Goal: Transaction & Acquisition: Download file/media

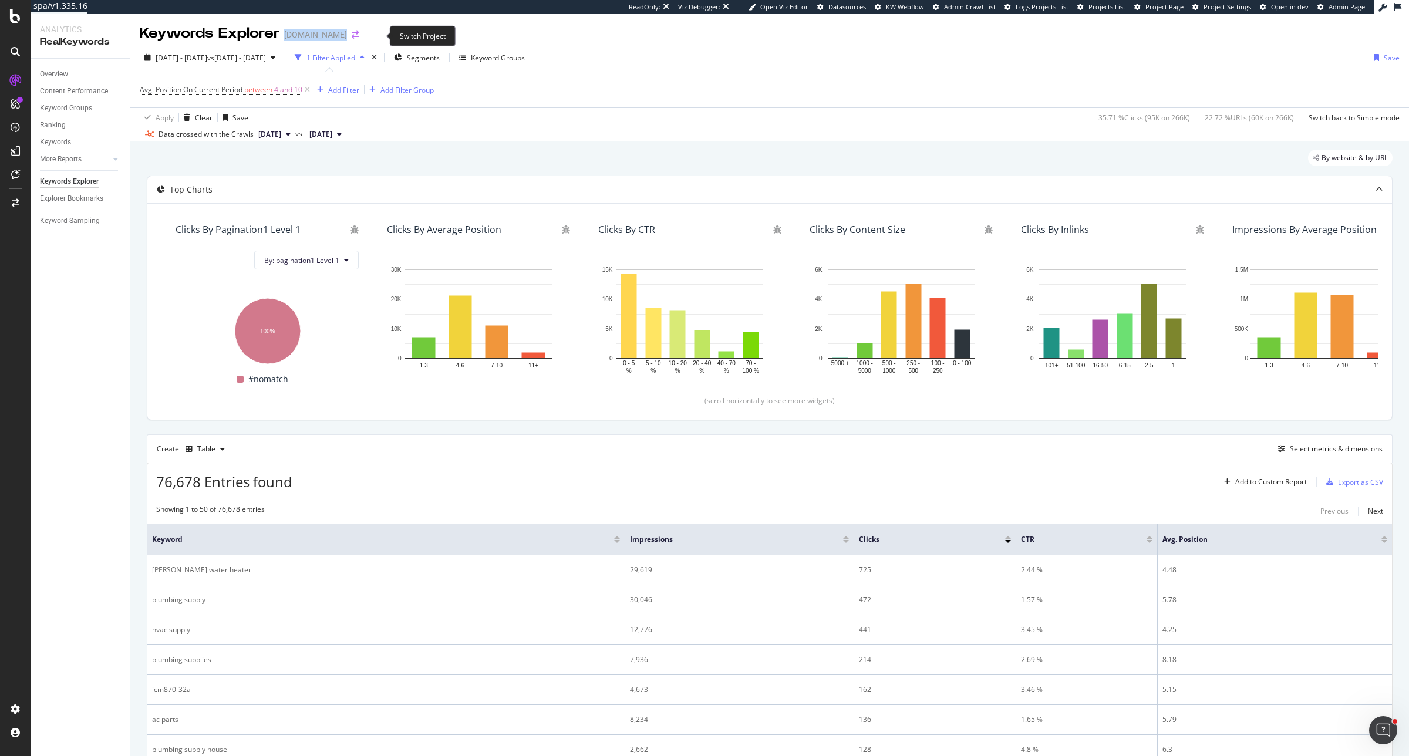
drag, startPoint x: 282, startPoint y: 34, endPoint x: 374, endPoint y: 36, distance: 91.6
click at [370, 36] on div "Keywords Explorer www.supplyhouse.com" at bounding box center [255, 33] width 231 height 20
copy div "[DOMAIN_NAME]"
click at [1148, 7] on span "Project Page" at bounding box center [1164, 6] width 38 height 9
click at [1362, 483] on div "Export as CSV" at bounding box center [1360, 482] width 45 height 10
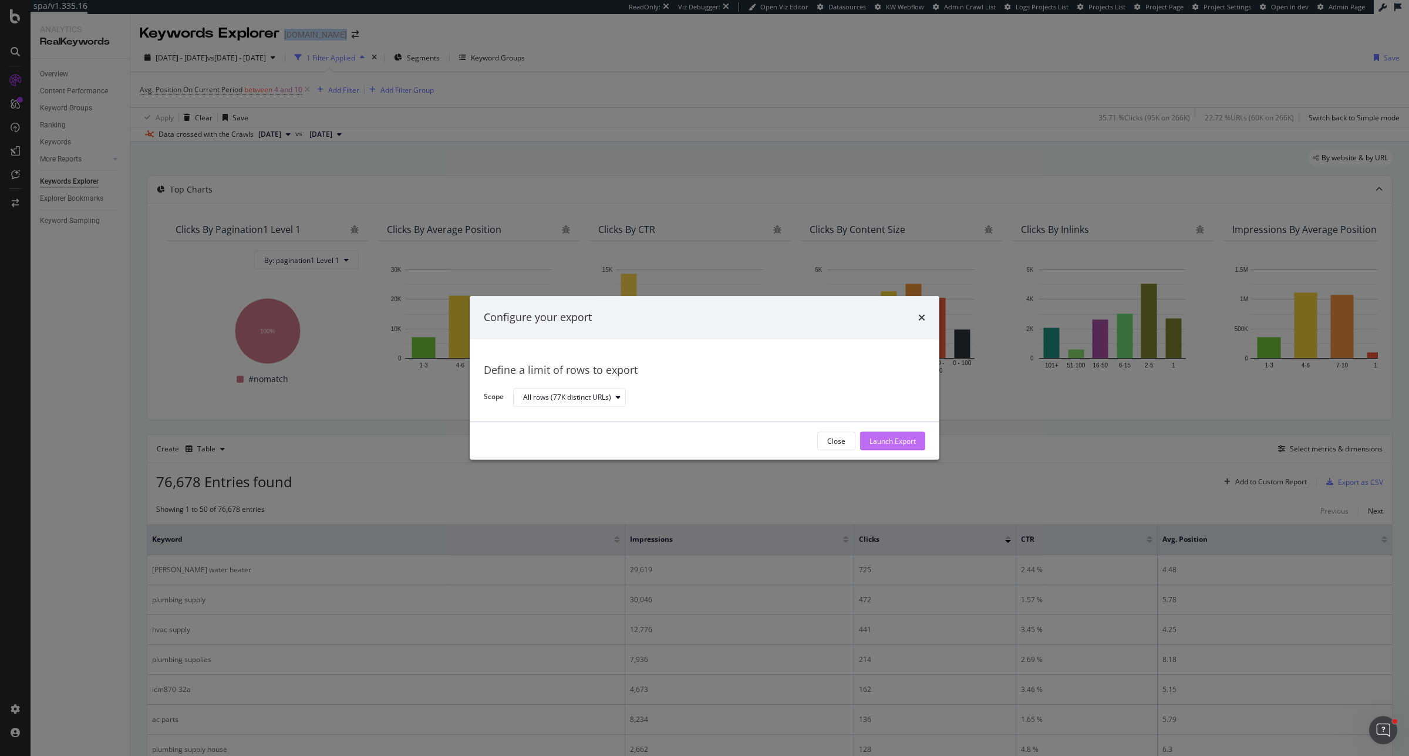
click at [890, 434] on div "Launch Export" at bounding box center [893, 442] width 46 height 18
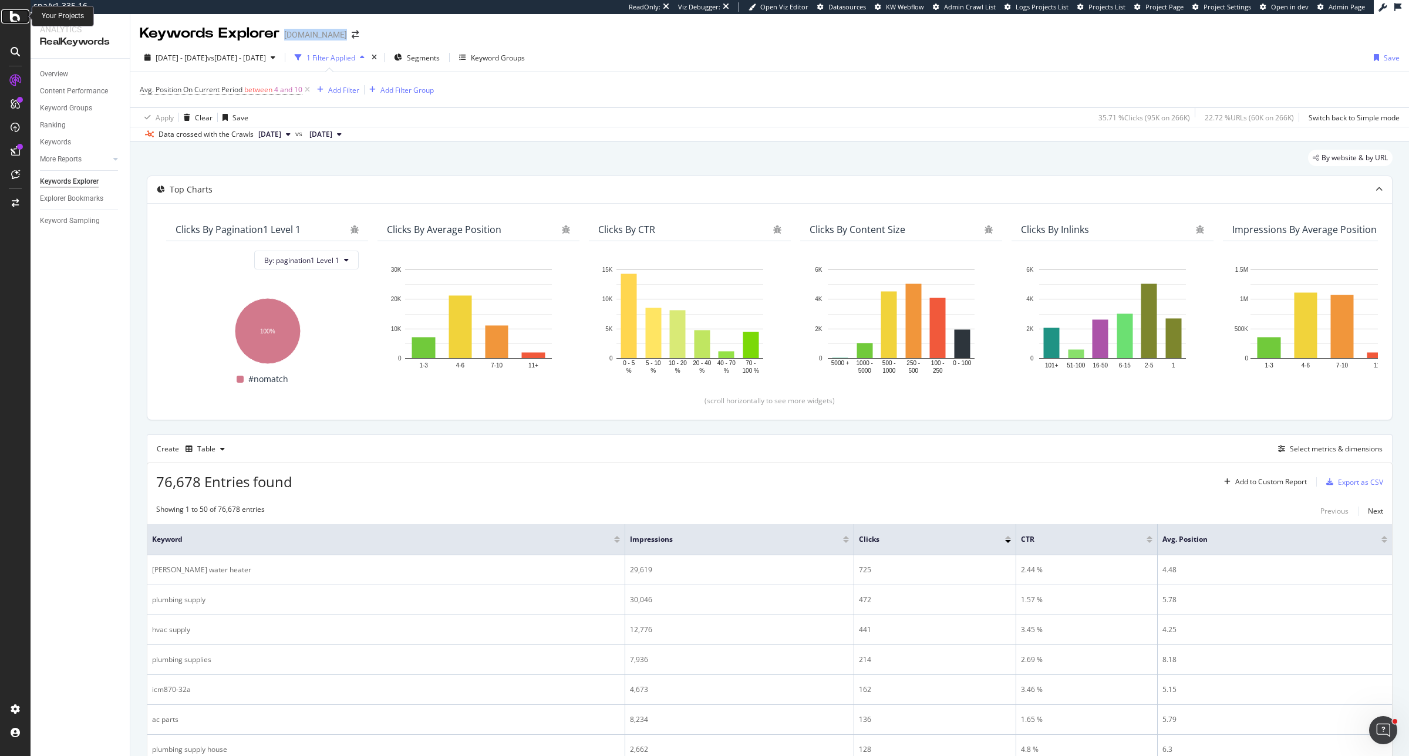
click at [11, 12] on icon at bounding box center [15, 16] width 11 height 14
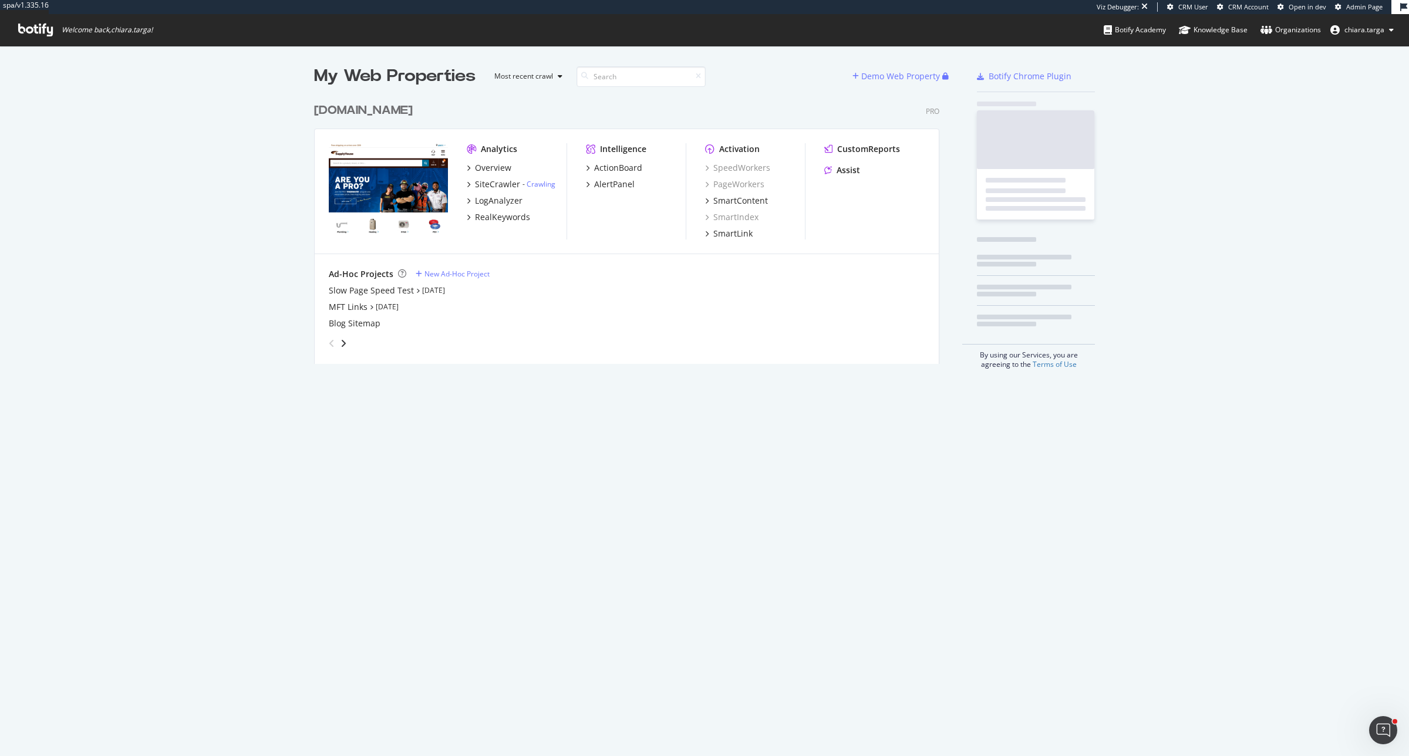
scroll to position [265, 624]
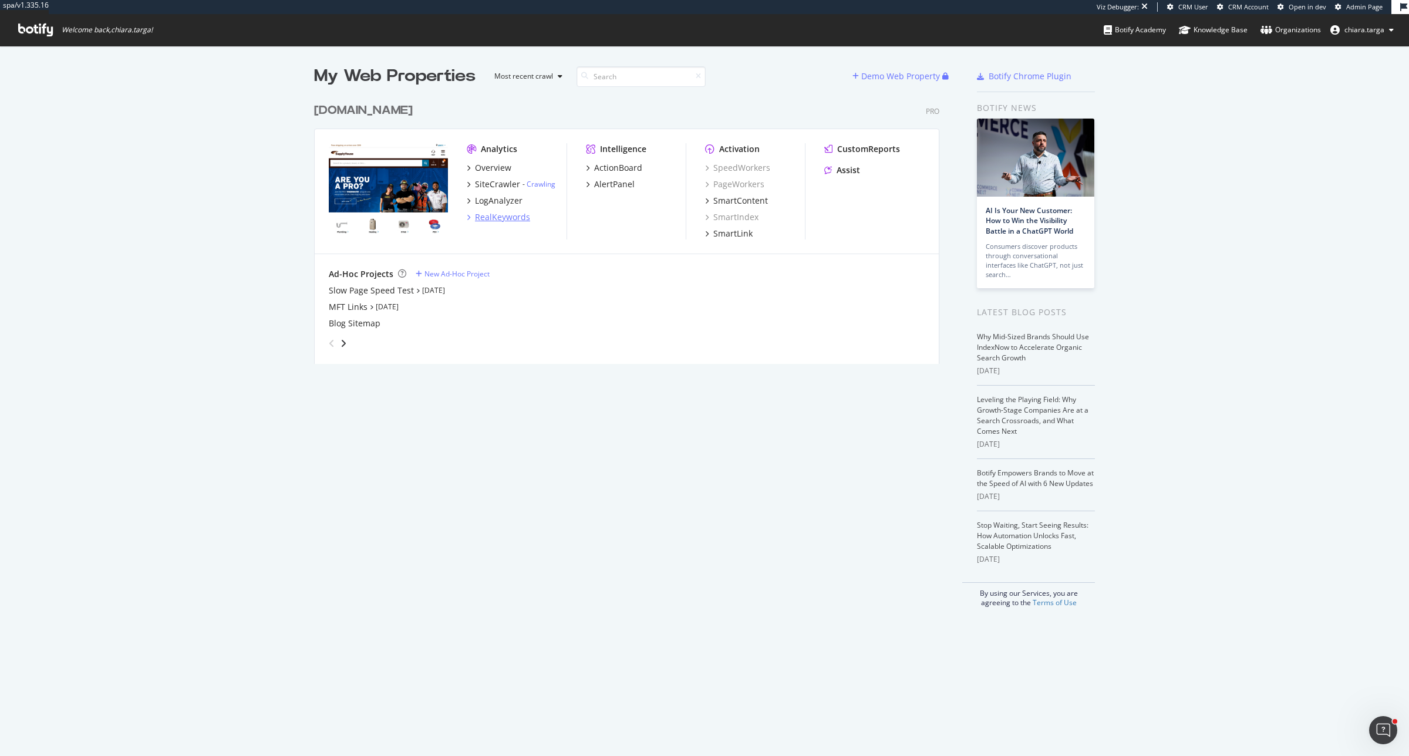
click at [506, 215] on div "RealKeywords" at bounding box center [502, 217] width 55 height 12
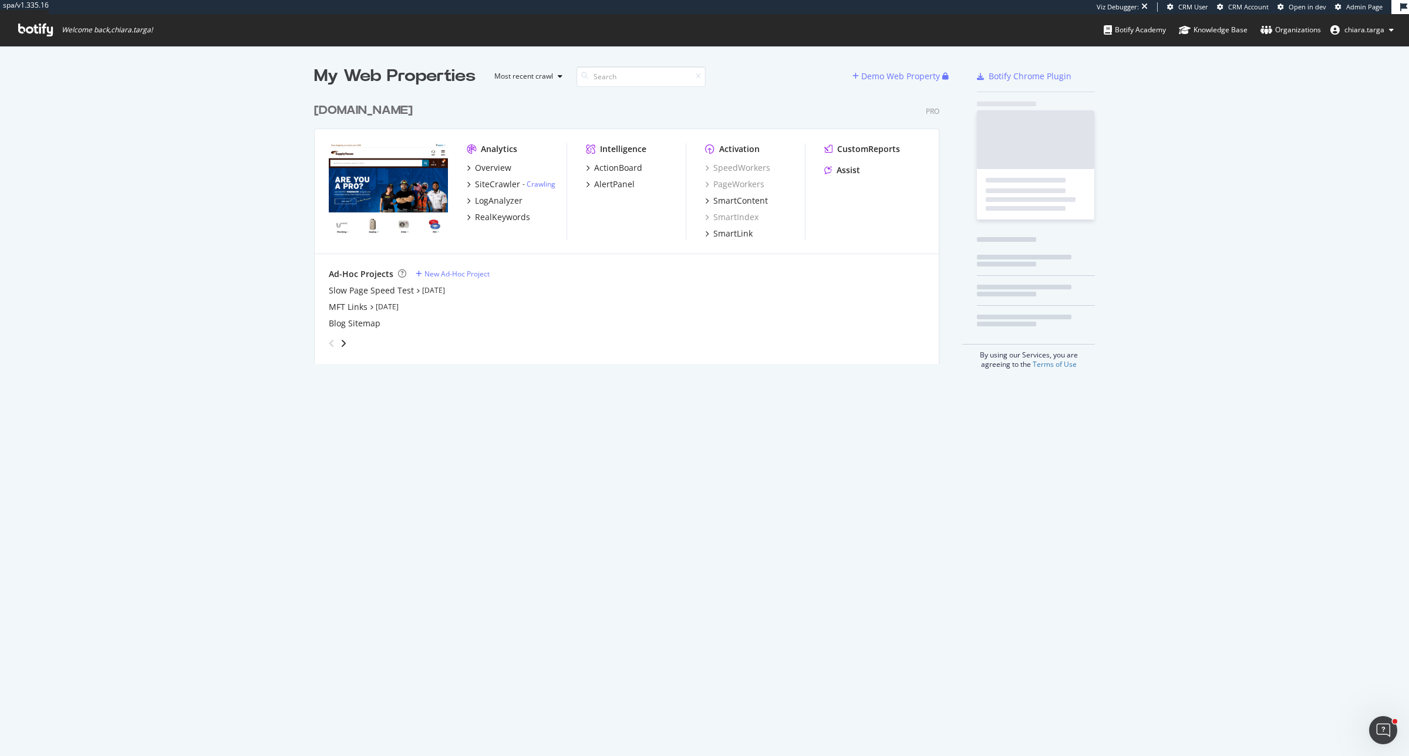
scroll to position [265, 624]
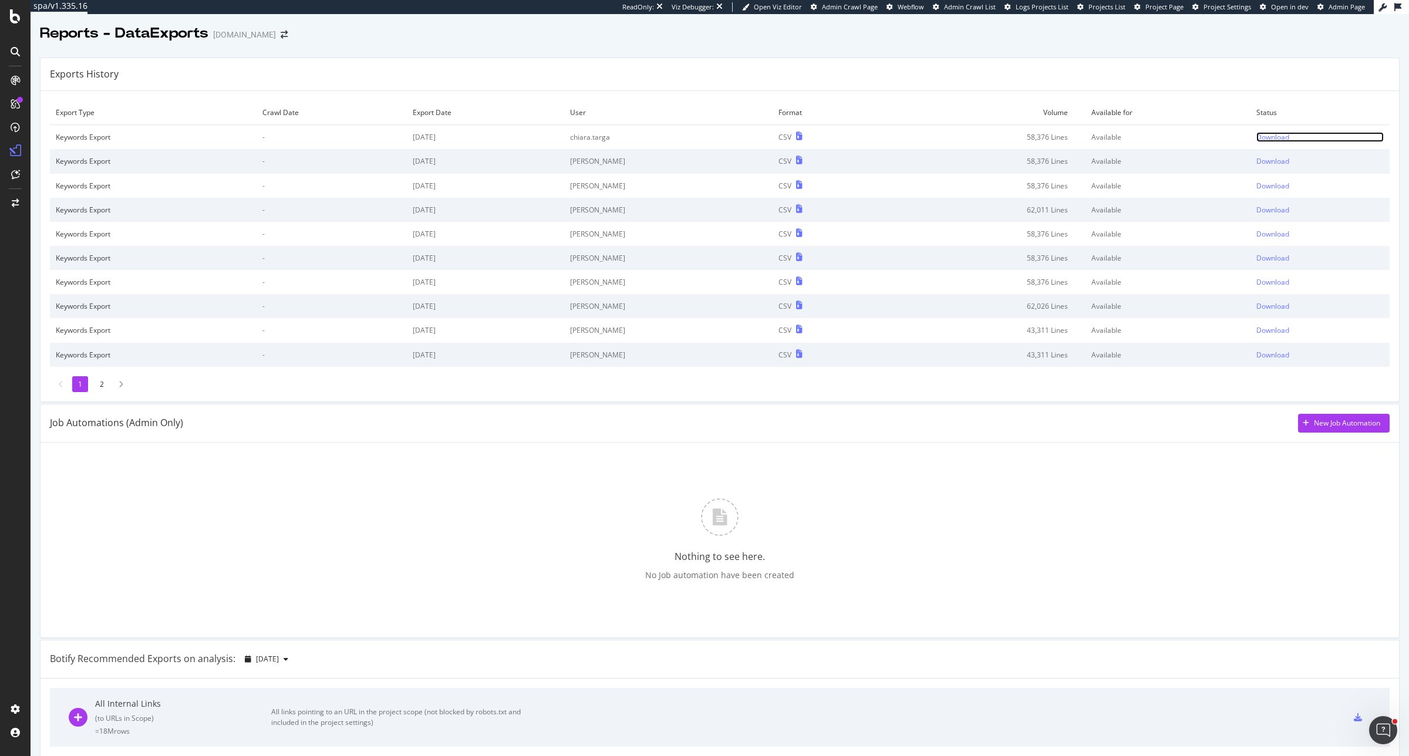
click at [1256, 138] on div "Download" at bounding box center [1272, 137] width 33 height 10
click at [796, 137] on icon at bounding box center [799, 136] width 6 height 8
click at [1256, 138] on div "Download" at bounding box center [1272, 137] width 33 height 10
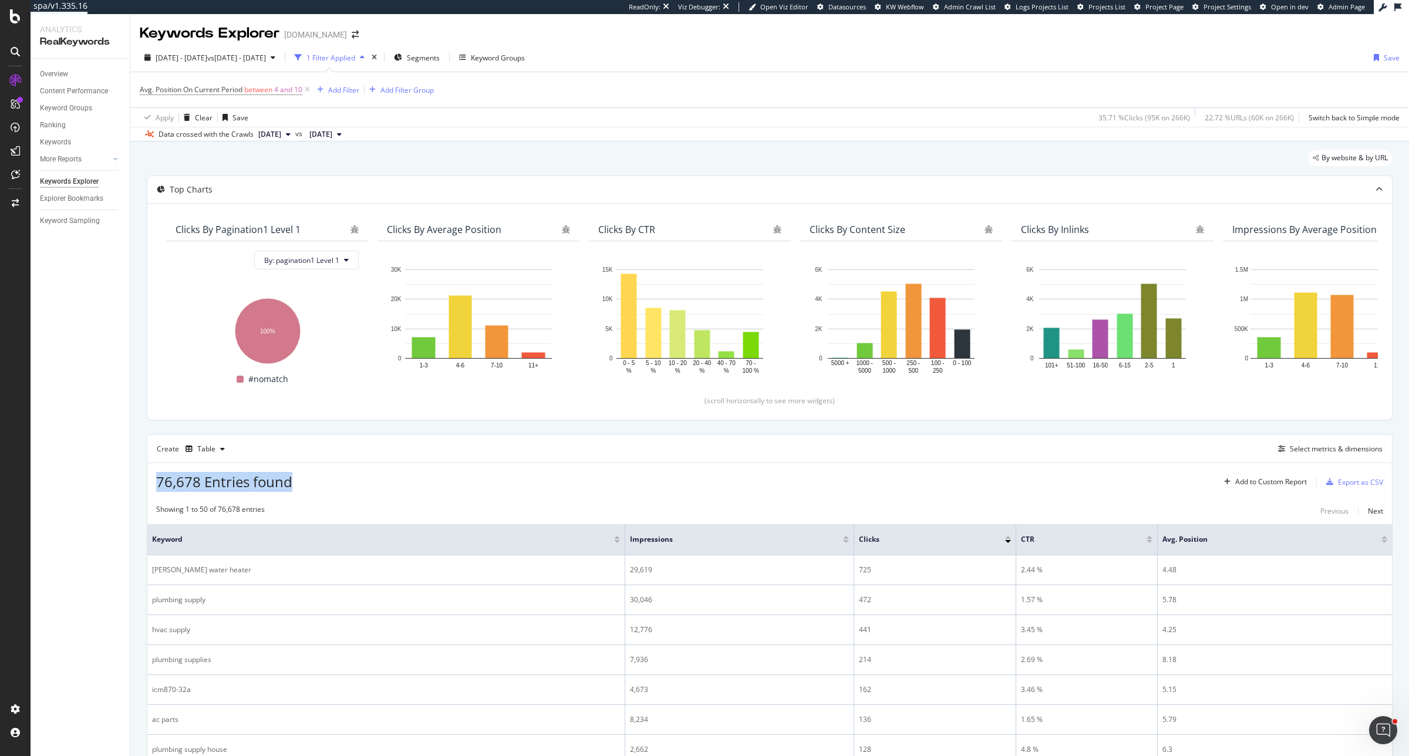
drag, startPoint x: 157, startPoint y: 484, endPoint x: 320, endPoint y: 490, distance: 162.7
click at [320, 490] on div "76,678 Entries found Add to Custom Report Export as CSV" at bounding box center [769, 477] width 1245 height 29
copy span "76,678 Entries found"
drag, startPoint x: 207, startPoint y: 603, endPoint x: 144, endPoint y: 603, distance: 63.4
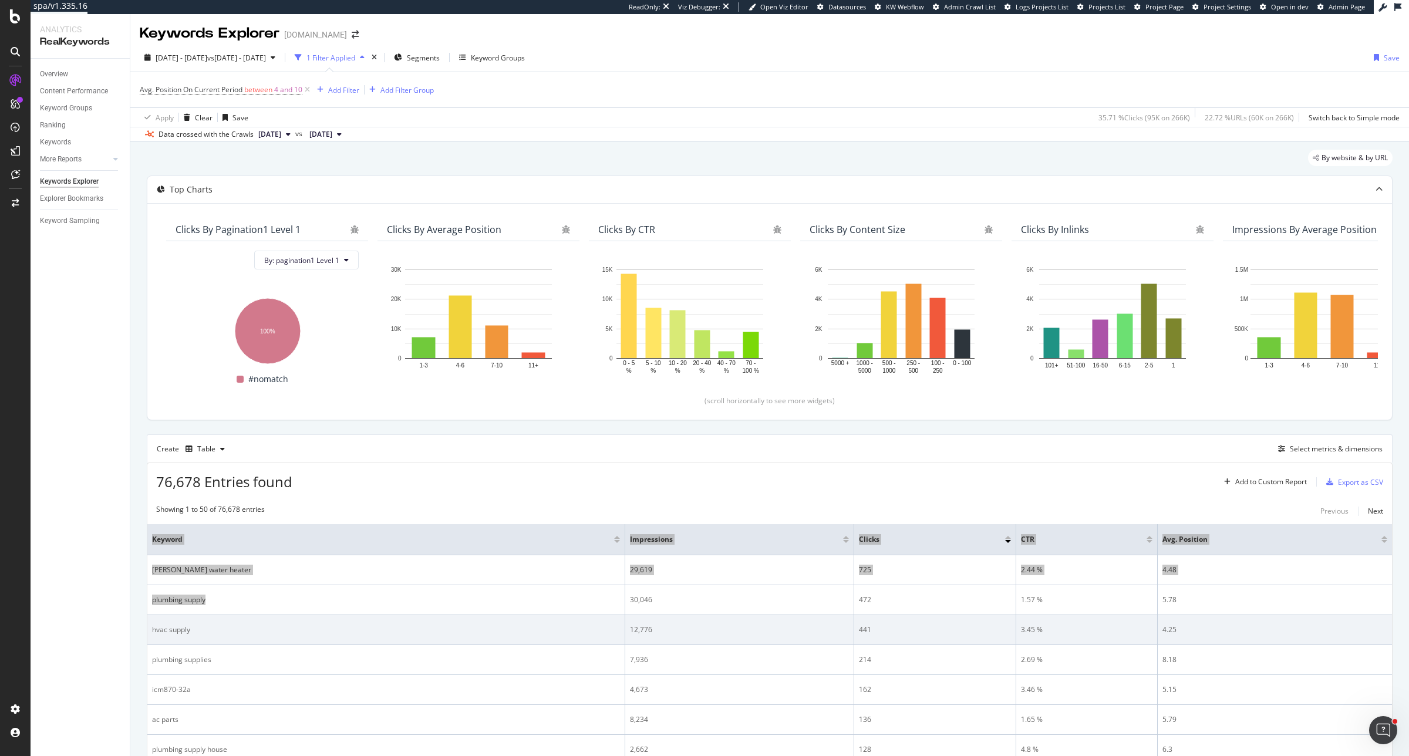
scroll to position [147, 0]
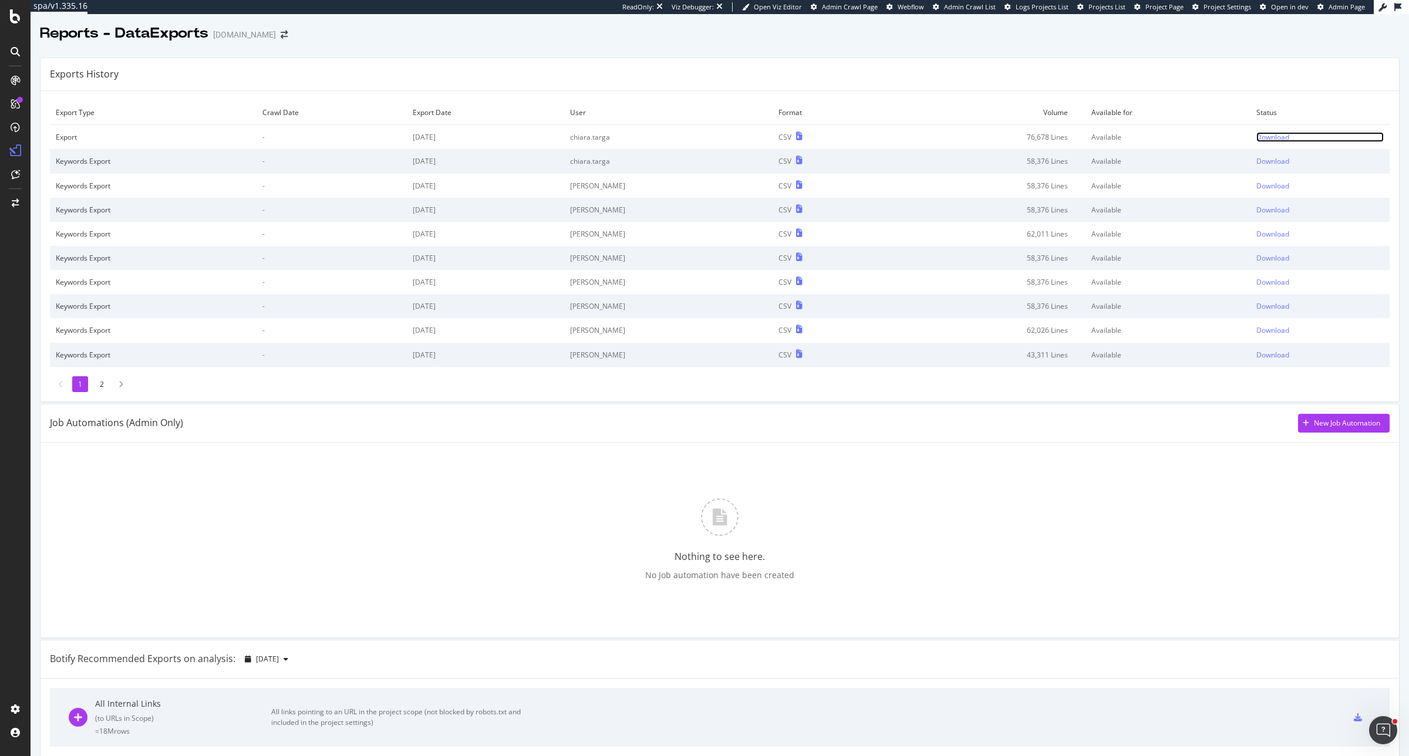
click at [1257, 132] on div "Download" at bounding box center [1272, 137] width 33 height 10
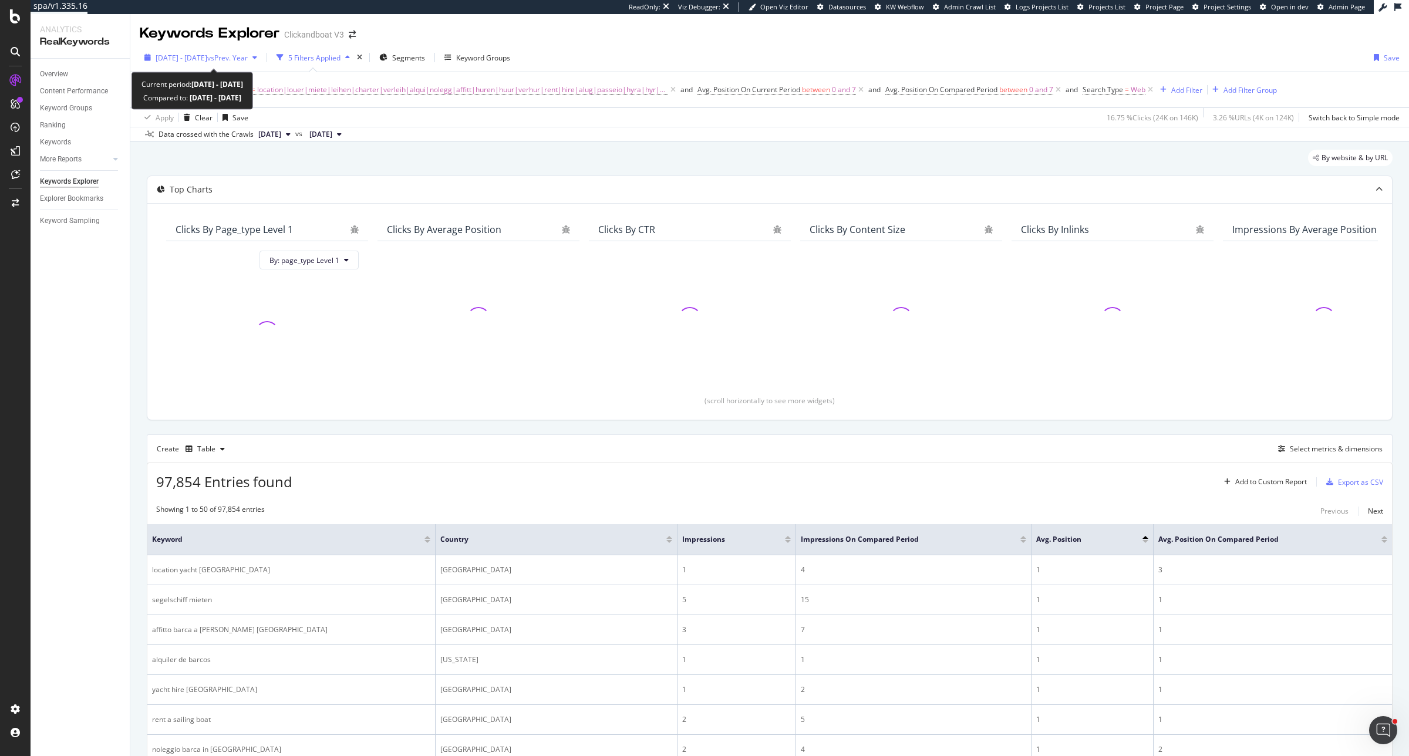
click at [248, 59] on span "vs Prev. Year" at bounding box center [227, 58] width 41 height 10
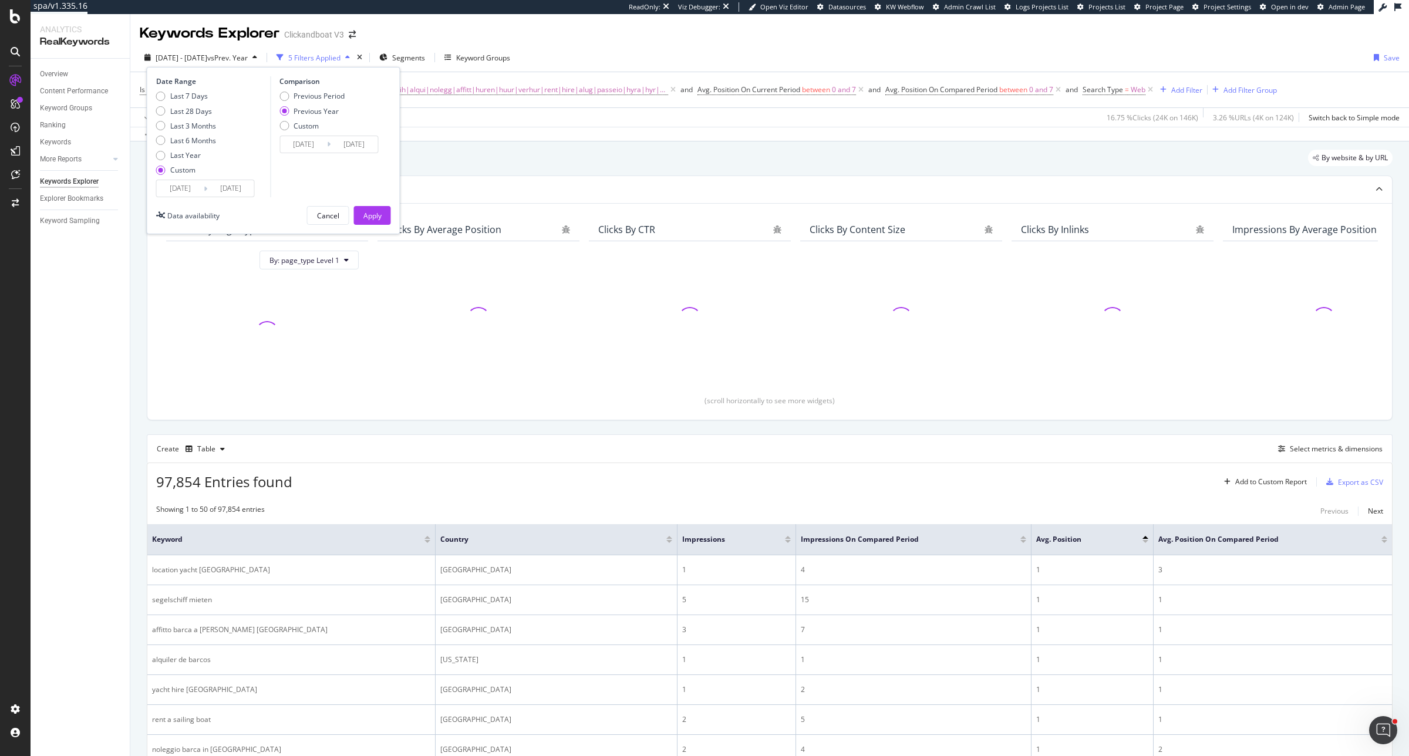
click at [177, 180] on div "2025/01/01 Navigate forward to interact with the calendar and select a date. Pr…" at bounding box center [205, 189] width 99 height 18
click at [177, 182] on input "2025/01/01" at bounding box center [180, 188] width 47 height 16
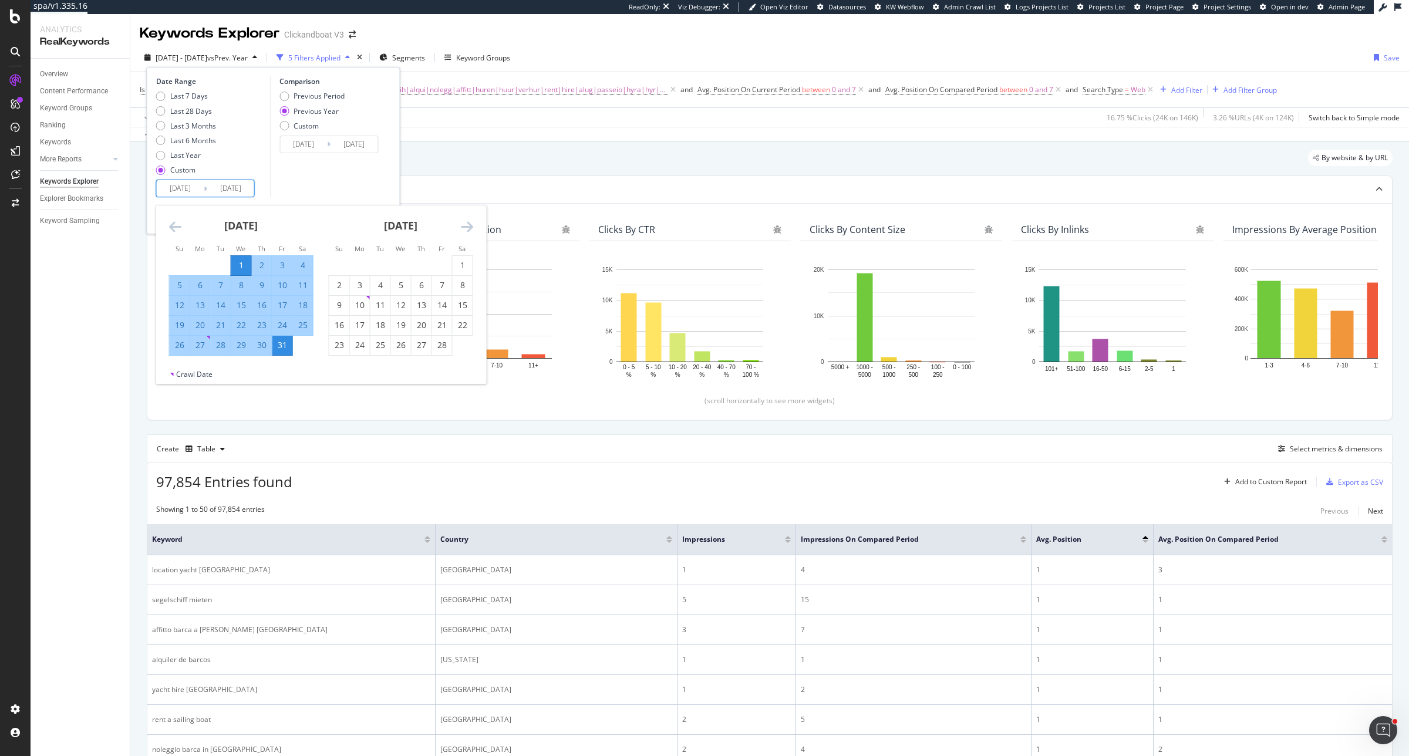
click at [462, 234] on div "Move forward to switch to the next month." at bounding box center [467, 227] width 12 height 15
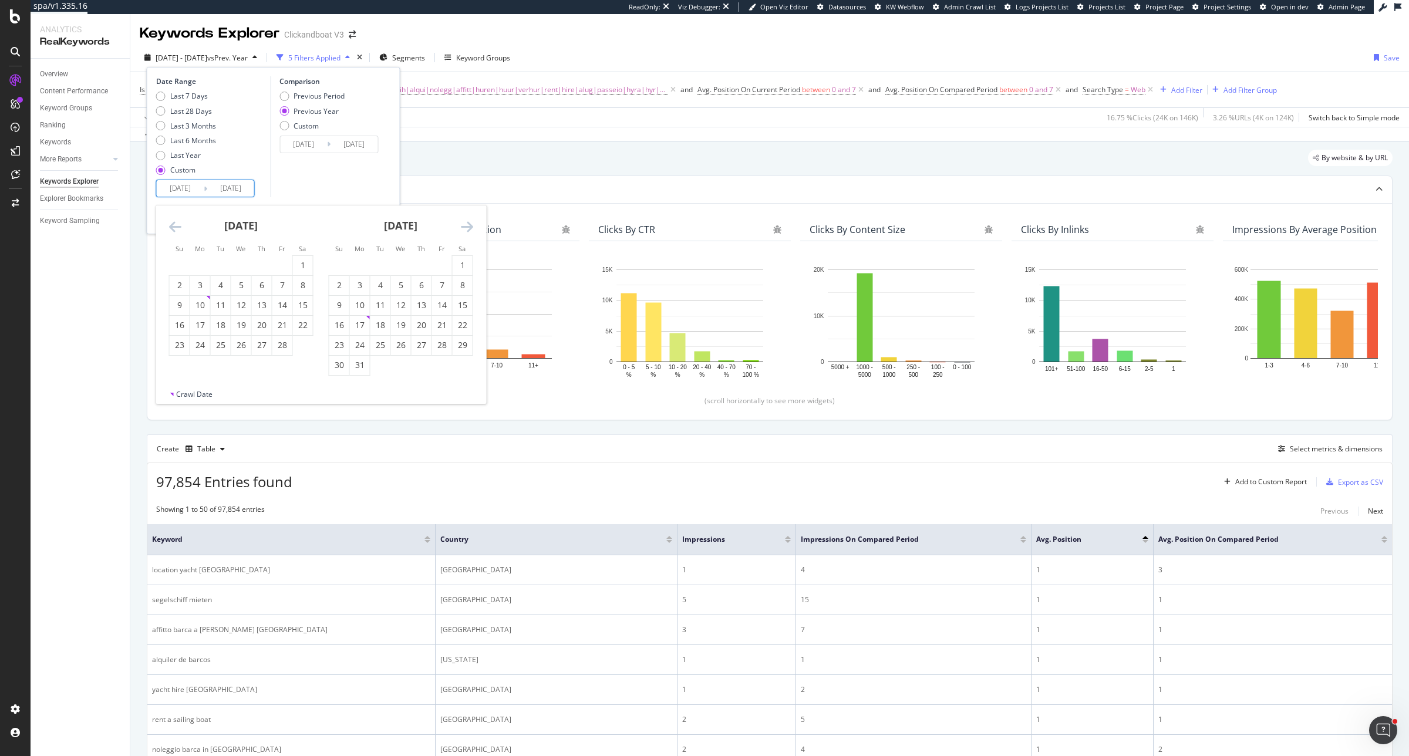
click at [462, 234] on div "Move forward to switch to the next month." at bounding box center [467, 227] width 12 height 15
click at [379, 265] on div "1" at bounding box center [380, 266] width 20 height 12
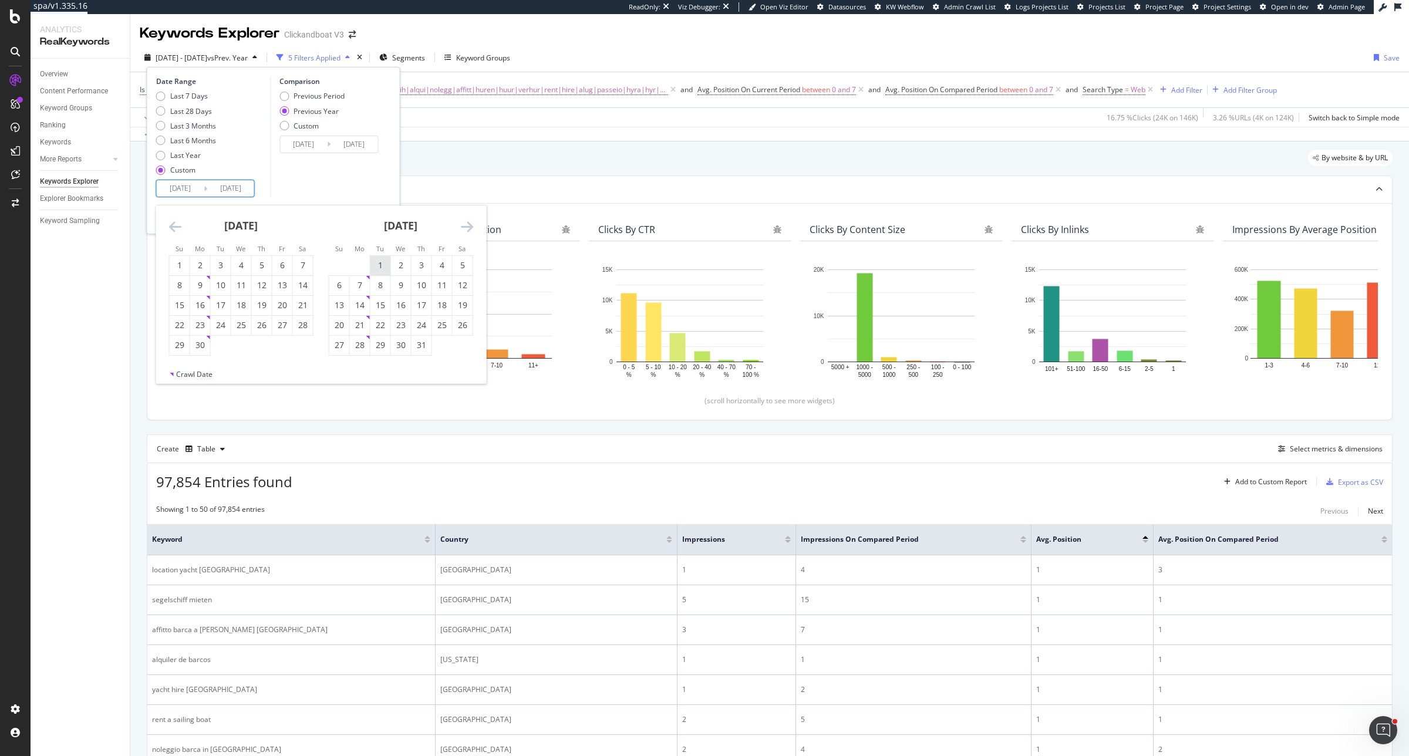
type input "2025/07/01"
click at [415, 349] on div "31" at bounding box center [422, 345] width 20 height 12
type input "2025/07/31"
type input "2025/05/31"
type input "2025/06/30"
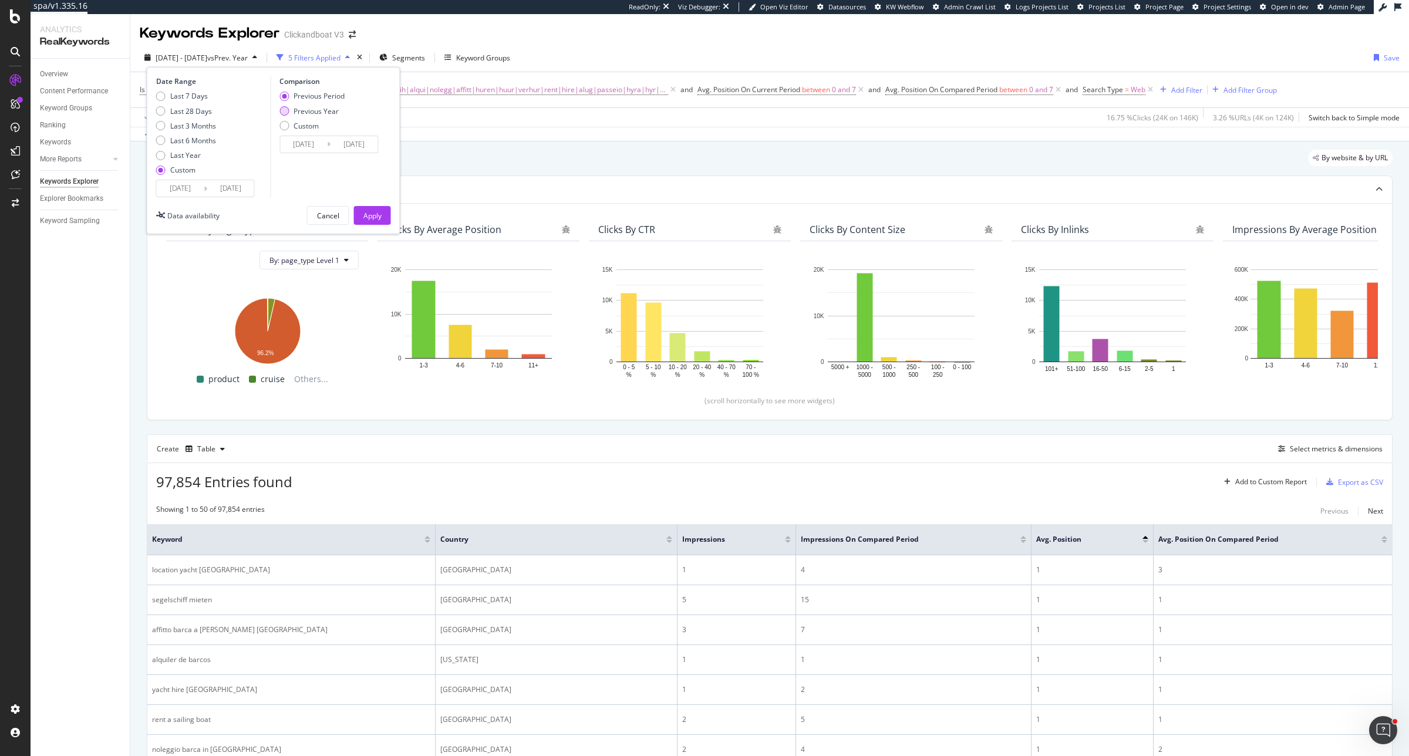
click at [313, 110] on div "Previous Year" at bounding box center [316, 111] width 45 height 10
type input "2024/07/02"
type input "2024/08/01"
click at [383, 213] on button "Apply" at bounding box center [372, 215] width 37 height 19
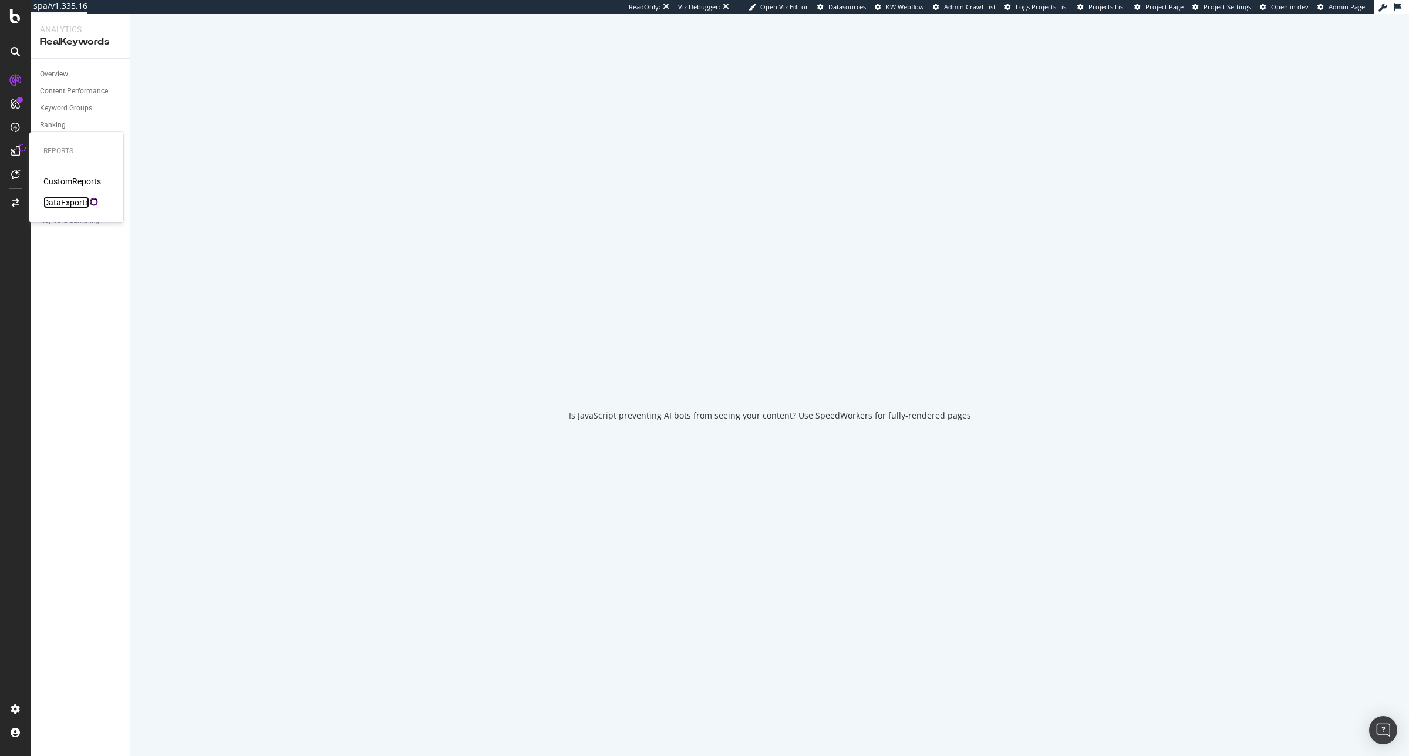
click at [68, 198] on div "DataExports" at bounding box center [66, 203] width 46 height 12
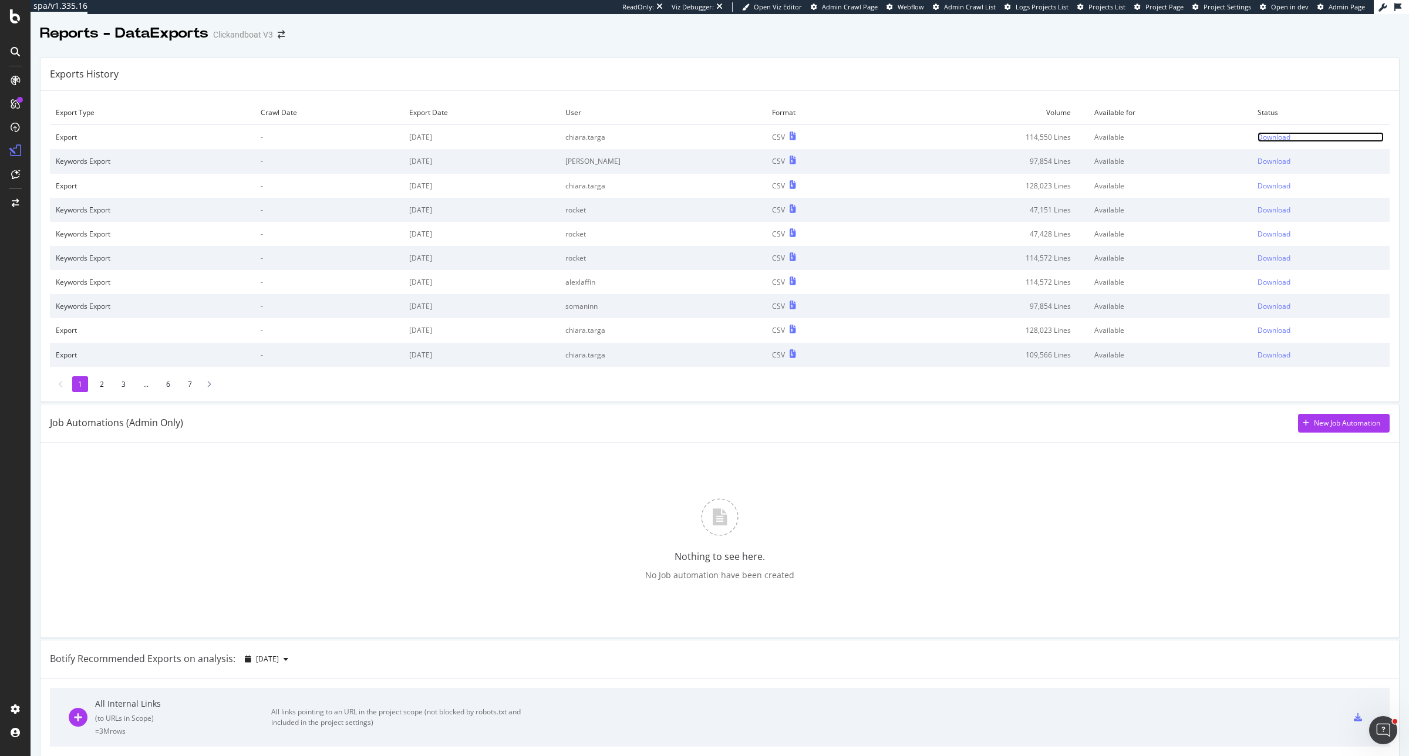
click at [1258, 141] on div "Download" at bounding box center [1274, 137] width 33 height 10
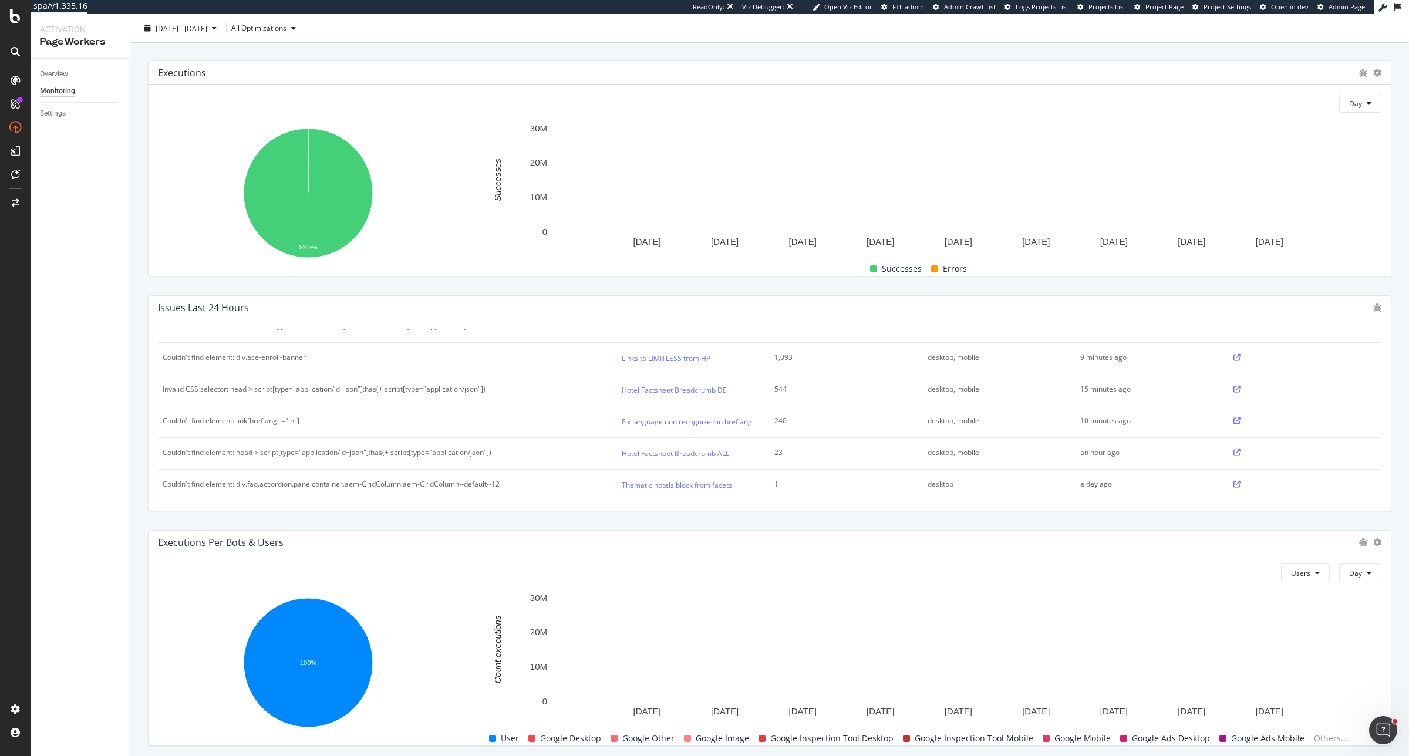
scroll to position [73, 0]
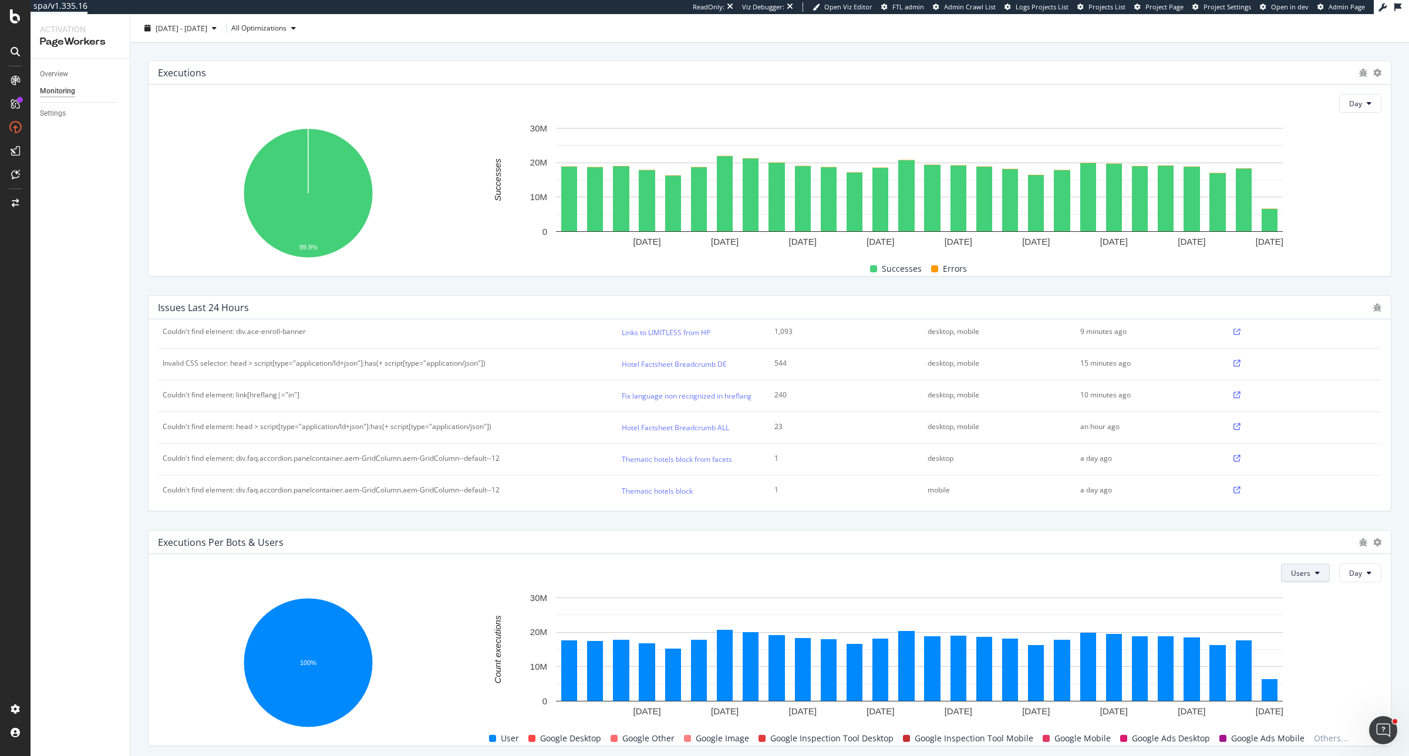
click at [1291, 568] on span "Users" at bounding box center [1300, 573] width 19 height 10
click at [1292, 590] on div "Bots" at bounding box center [1291, 596] width 38 height 17
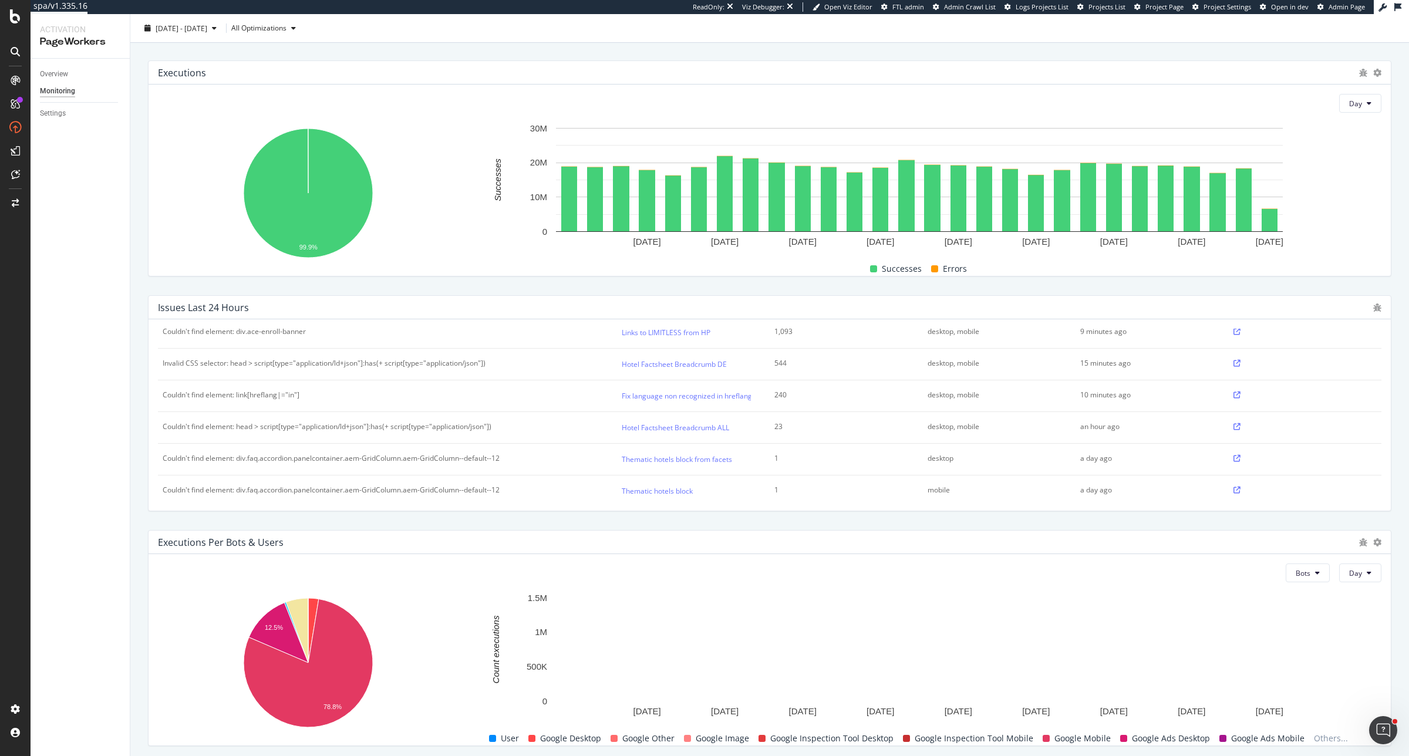
scroll to position [187, 0]
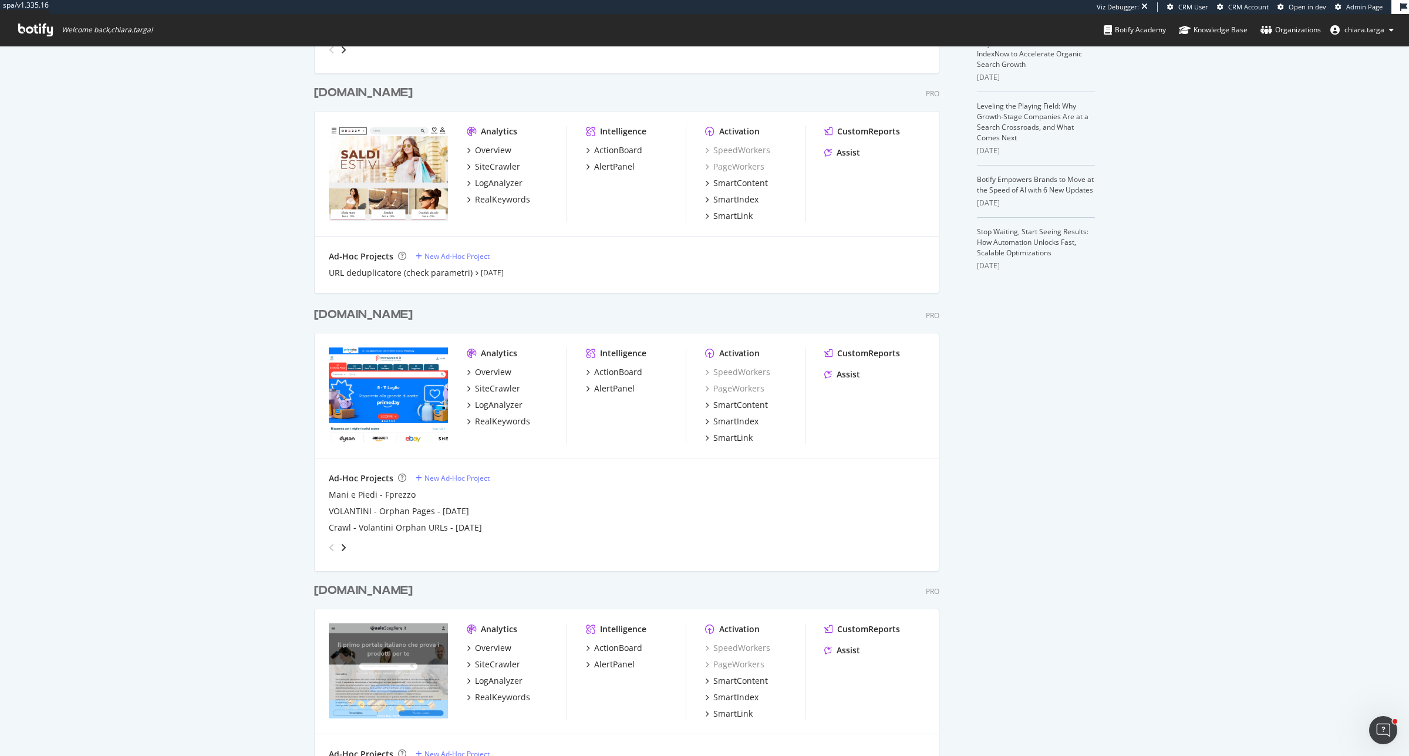
scroll to position [514, 0]
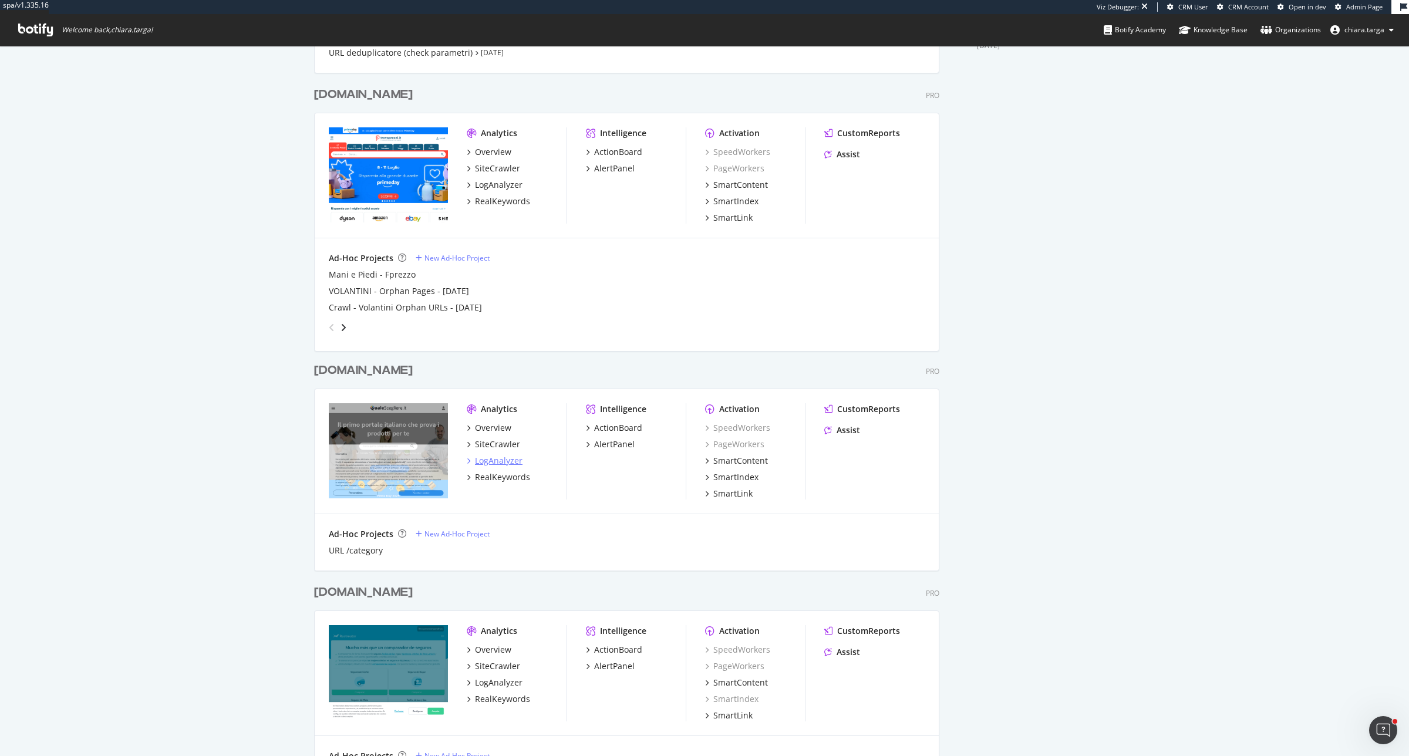
click at [491, 461] on div "LogAnalyzer" at bounding box center [499, 461] width 48 height 12
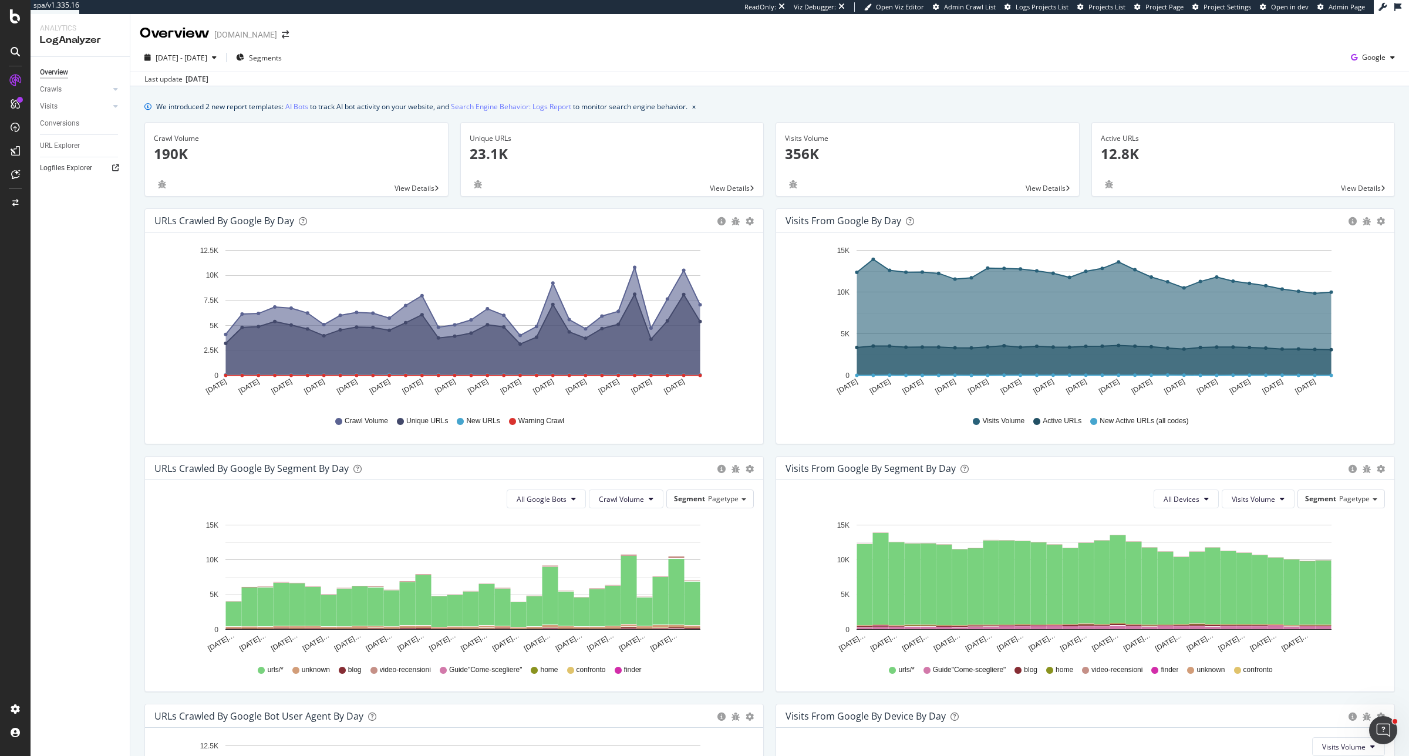
click at [119, 167] on icon at bounding box center [115, 167] width 7 height 7
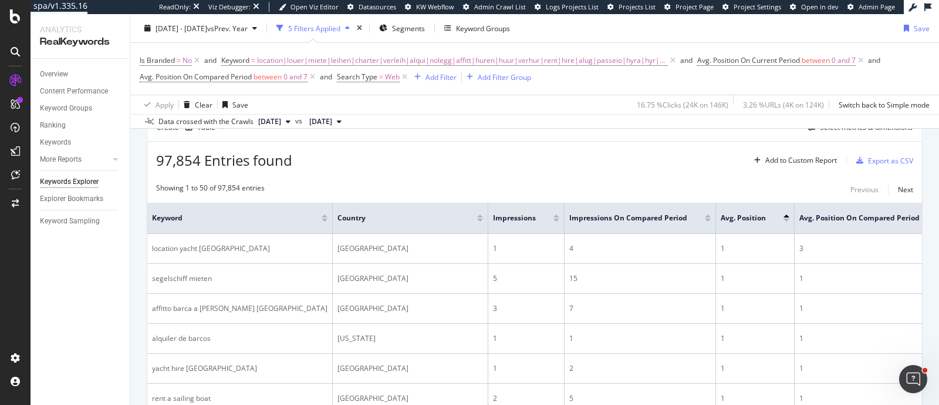
scroll to position [340, 0]
click at [508, 8] on span "Admin Crawl List" at bounding box center [500, 6] width 52 height 9
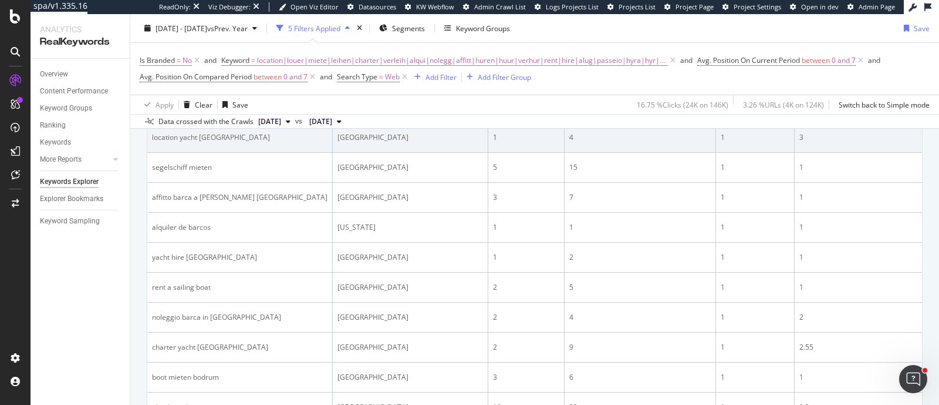
scroll to position [447, 0]
